Goal: Task Accomplishment & Management: Manage account settings

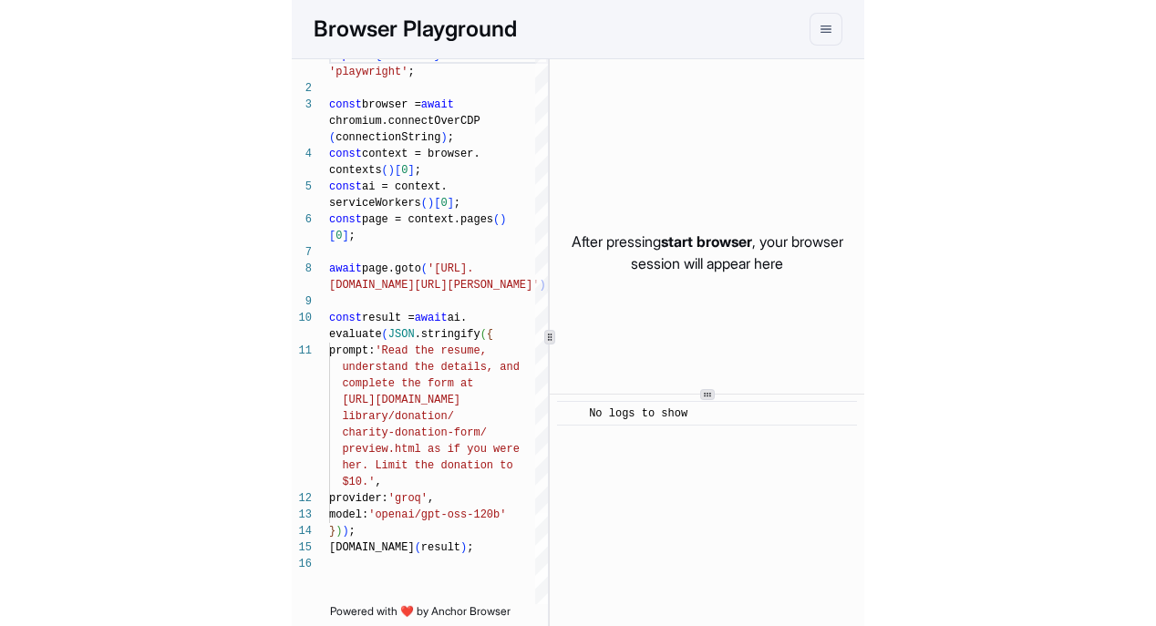
scroll to position [82, 0]
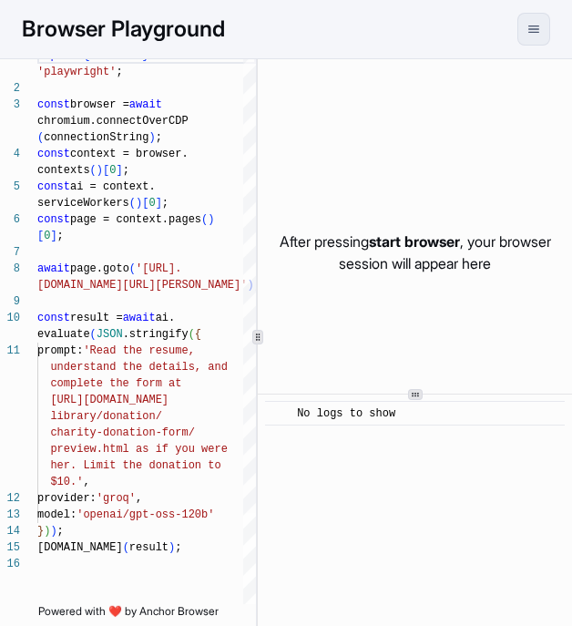
click at [545, 36] on button "menu" at bounding box center [534, 29] width 33 height 33
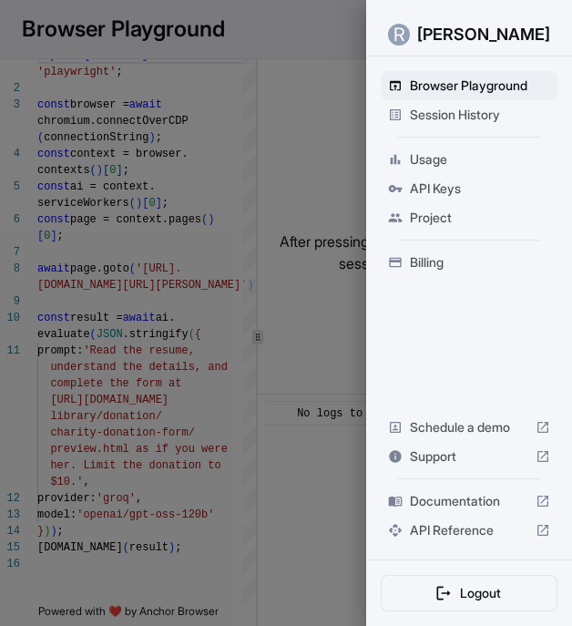
click at [457, 186] on span "API Keys" at bounding box center [480, 189] width 140 height 18
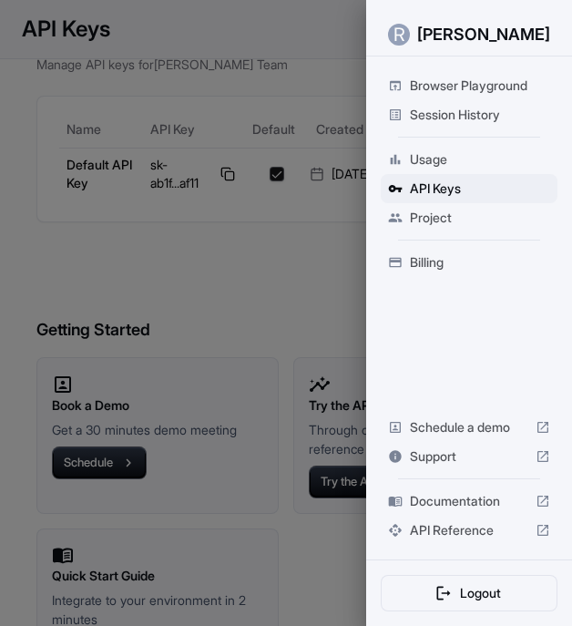
click at [266, 246] on div at bounding box center [286, 313] width 572 height 626
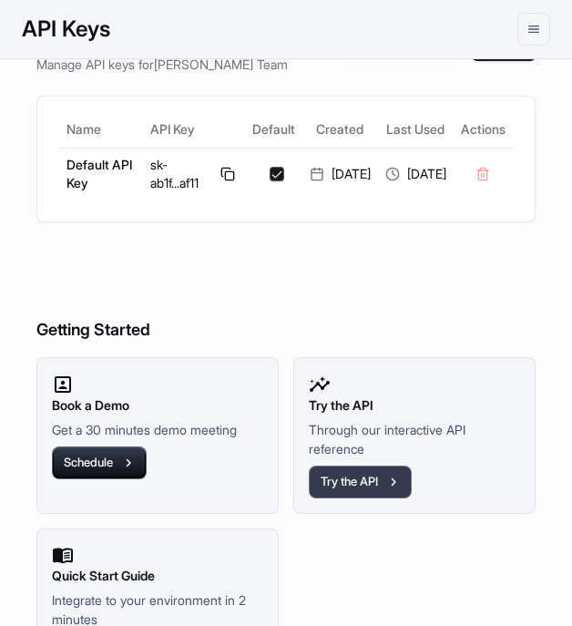
click at [359, 496] on button "Try the API" at bounding box center [360, 482] width 103 height 33
click at [218, 184] on button at bounding box center [228, 174] width 20 height 22
click at [490, 182] on td at bounding box center [483, 174] width 59 height 52
click at [481, 265] on h6 "Getting Started" at bounding box center [285, 293] width 499 height 99
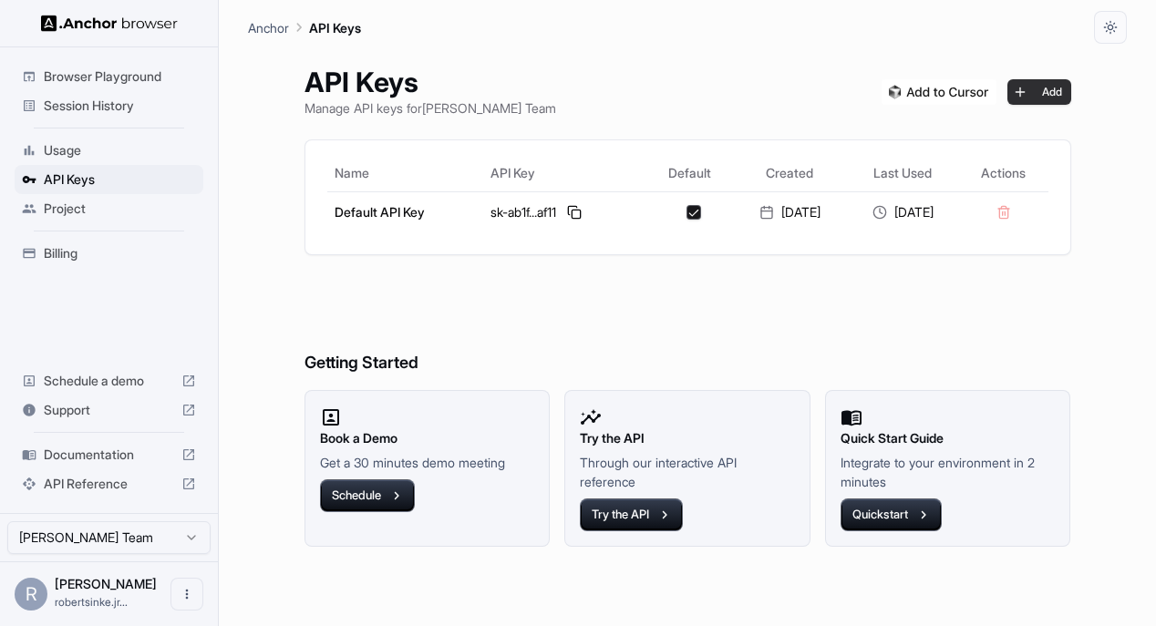
click at [571, 100] on button "Add" at bounding box center [1039, 92] width 64 height 26
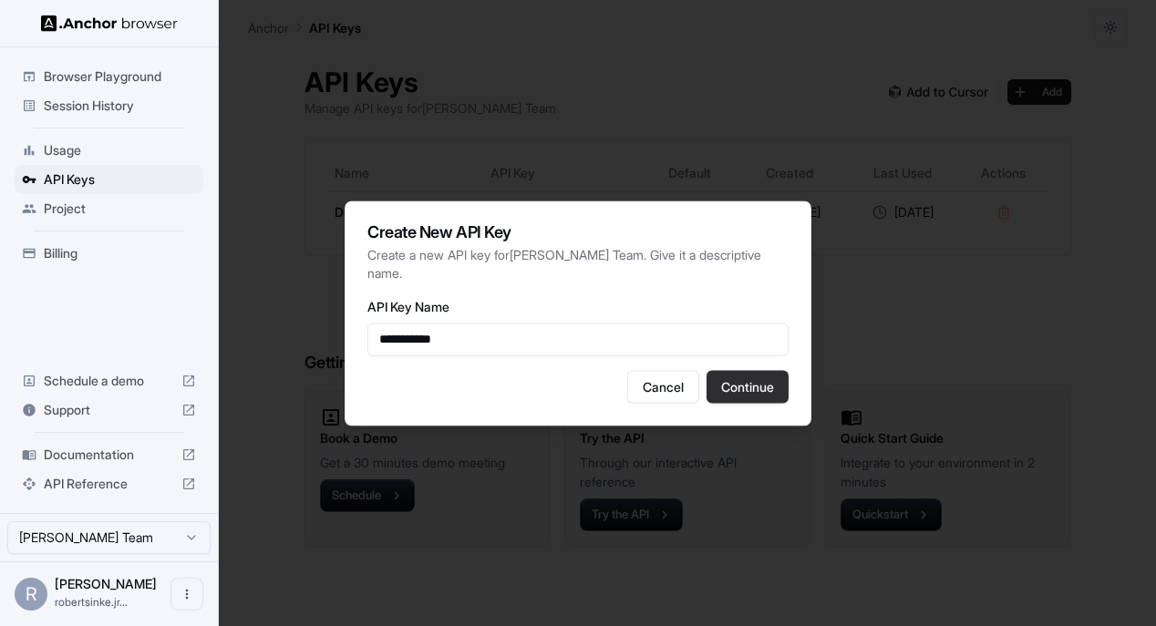
type input "**********"
click at [571, 383] on button "Continue" at bounding box center [747, 386] width 82 height 33
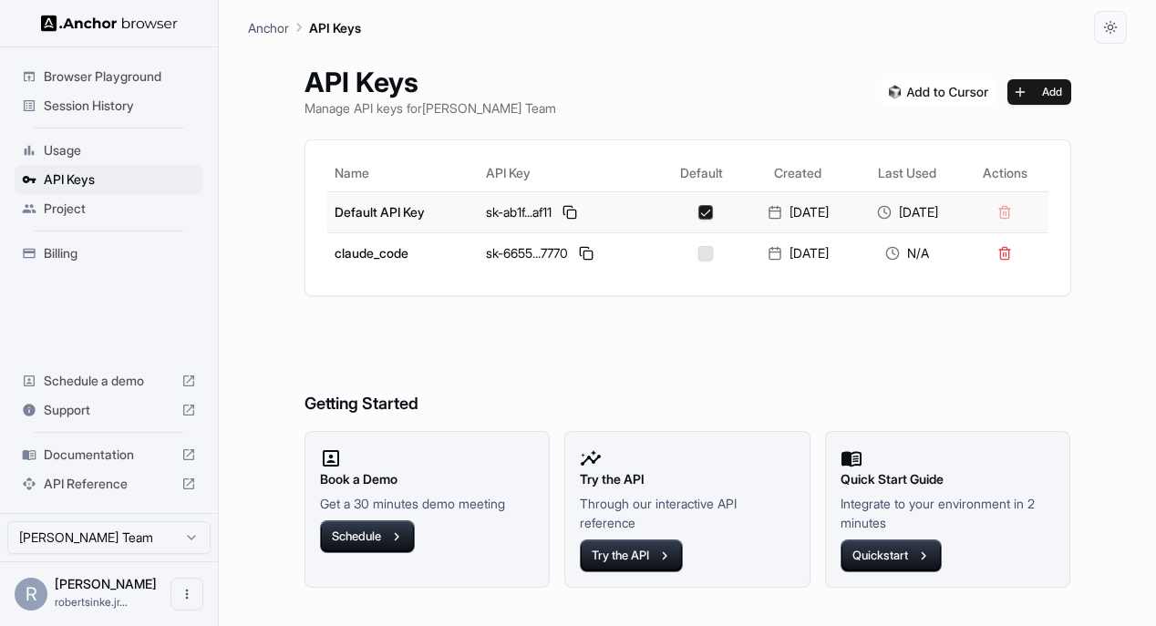
click at [571, 216] on td at bounding box center [1005, 211] width 86 height 41
click at [571, 262] on td at bounding box center [701, 252] width 83 height 41
click at [571, 255] on button "button" at bounding box center [705, 253] width 15 height 15
click at [571, 211] on button at bounding box center [1005, 213] width 26 height 26
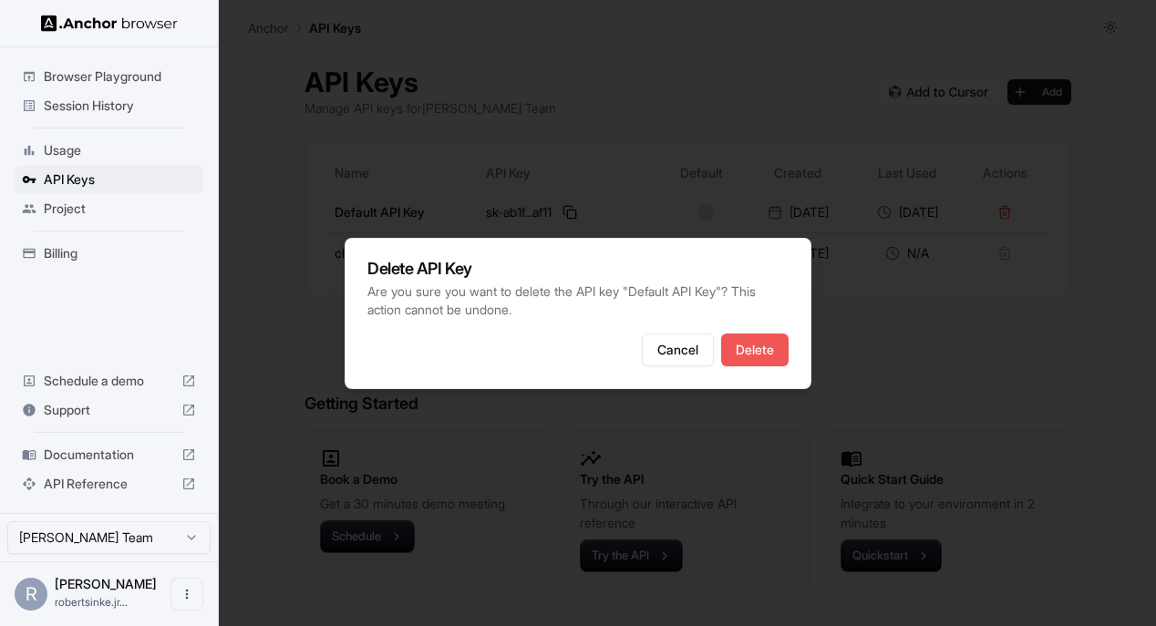
click at [571, 355] on button "Delete" at bounding box center [754, 350] width 67 height 33
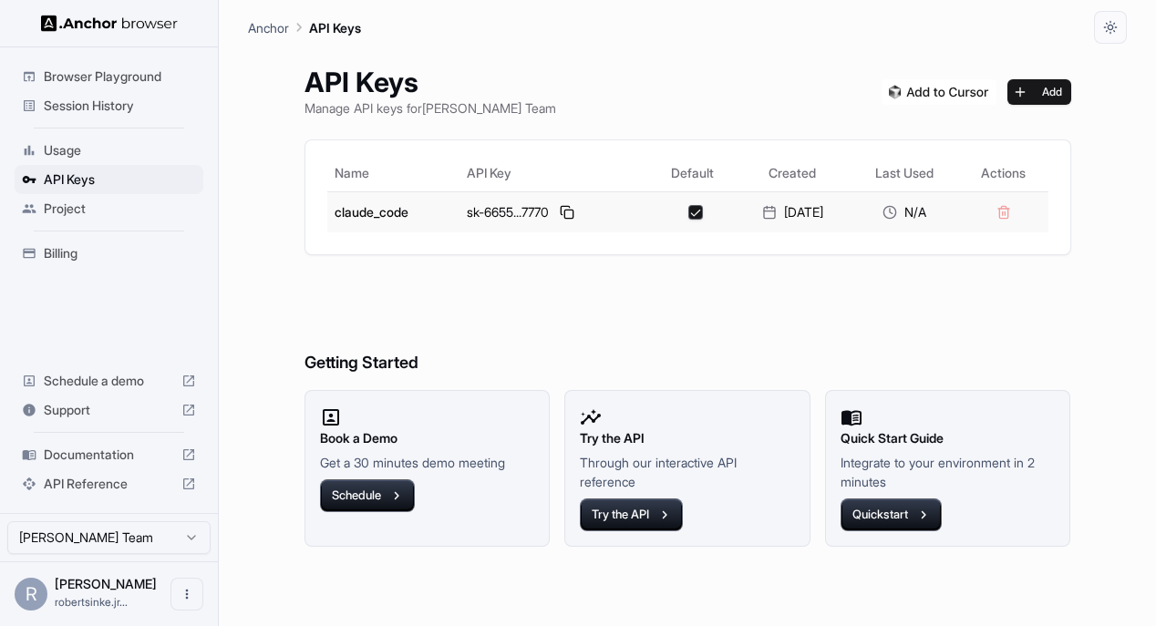
click at [570, 221] on div "sk-6655...7770" at bounding box center [554, 212] width 175 height 22
click at [556, 212] on button at bounding box center [567, 212] width 22 height 22
